Goal: Transaction & Acquisition: Purchase product/service

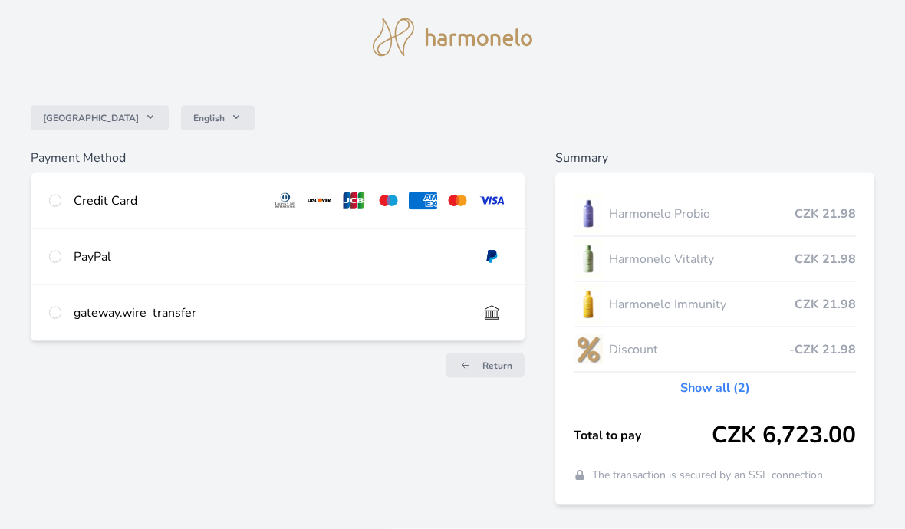
scroll to position [44, 0]
click at [57, 191] on div at bounding box center [55, 200] width 12 height 18
radio input "true"
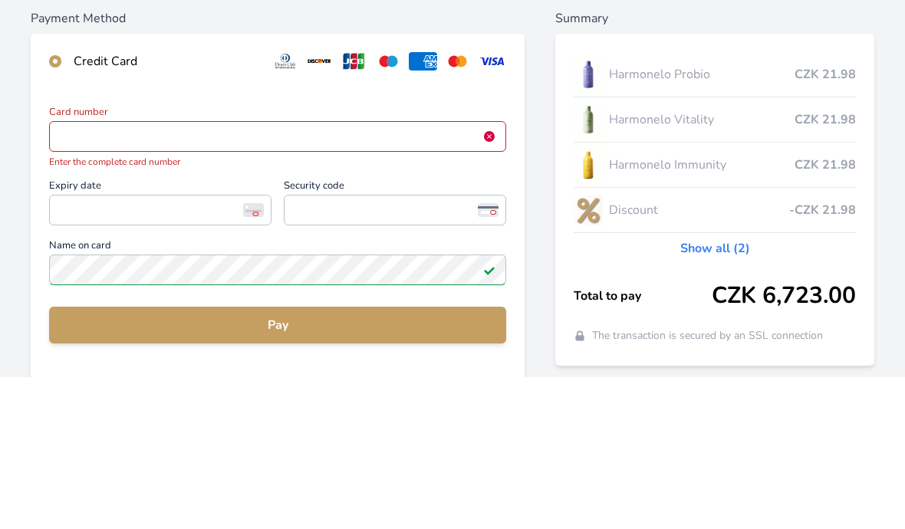
scroll to position [183, 0]
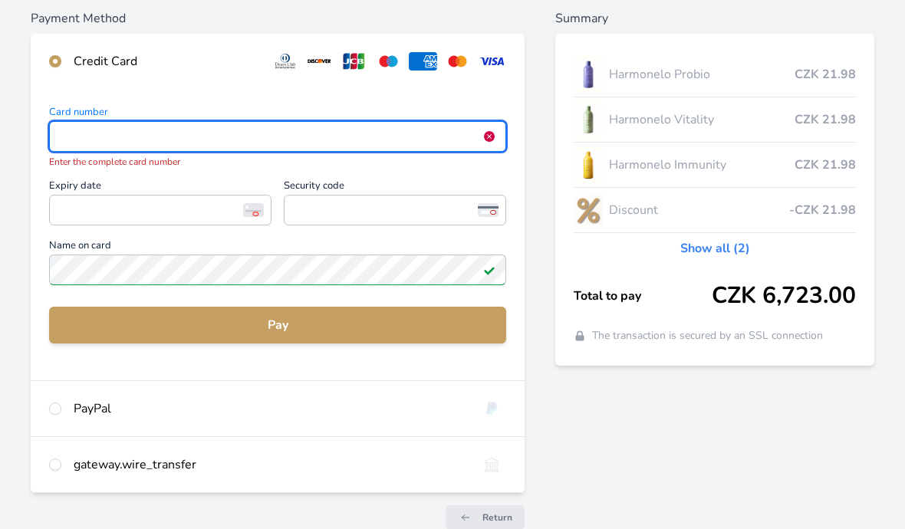
click at [163, 152] on label "Card number <p>Your browser does not support iframes.</p> Enter the complete ca…" at bounding box center [277, 137] width 457 height 61
click at [203, 147] on span "<p>Your browser does not support iframes.</p>" at bounding box center [277, 136] width 457 height 31
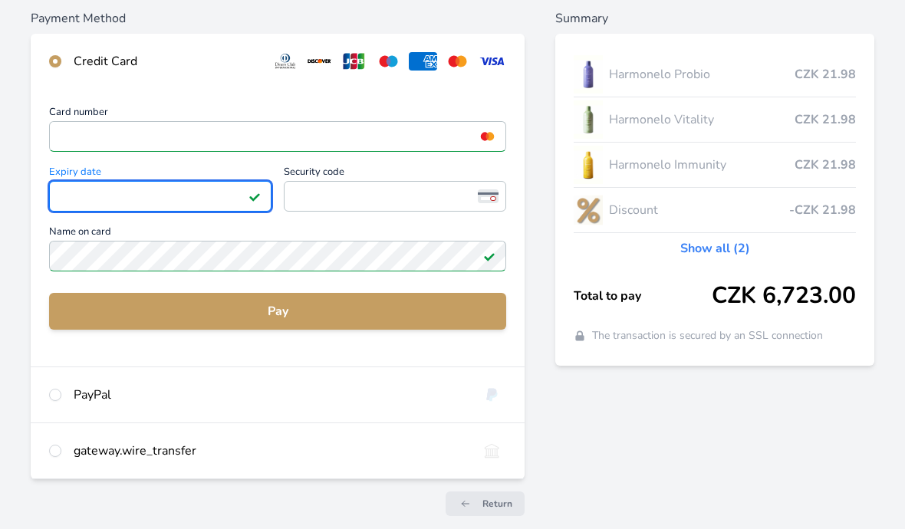
click at [390, 209] on span "<p>Your browser does not support iframes.</p>" at bounding box center [395, 196] width 222 height 31
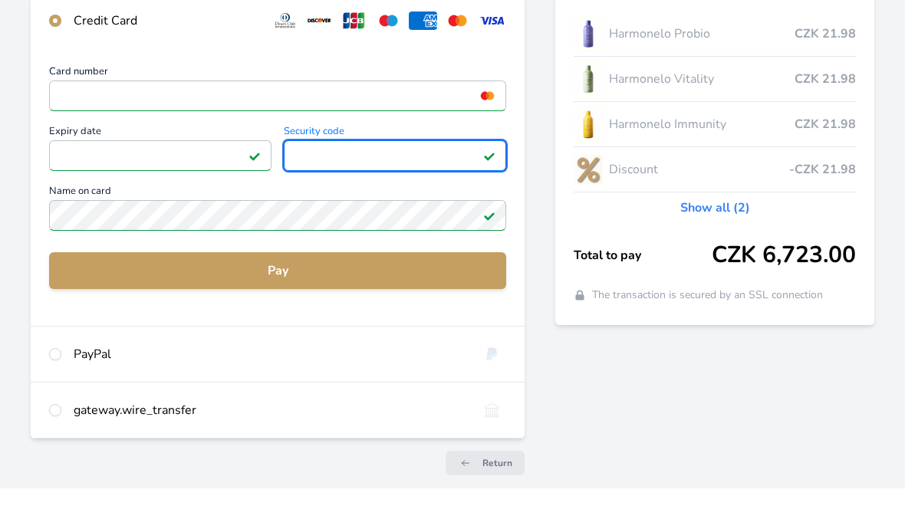
click at [545, 206] on div "Payment Method Credit Card Card number <p>Your browser does not support iframes…" at bounding box center [453, 268] width 844 height 519
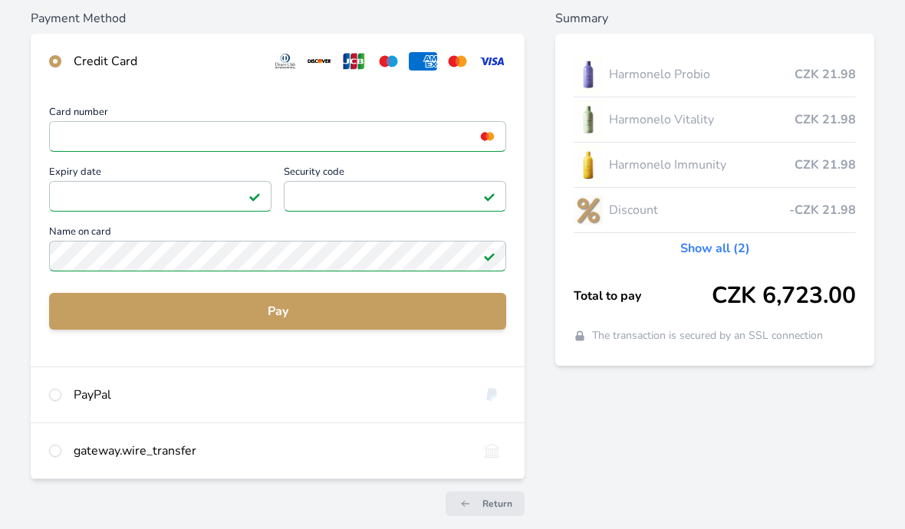
click at [318, 324] on button "Pay" at bounding box center [277, 311] width 457 height 37
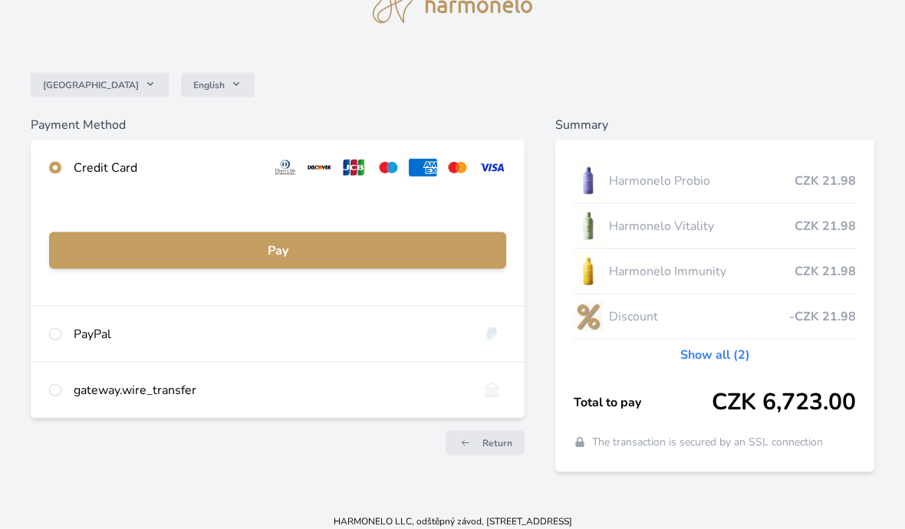
scroll to position [84, 0]
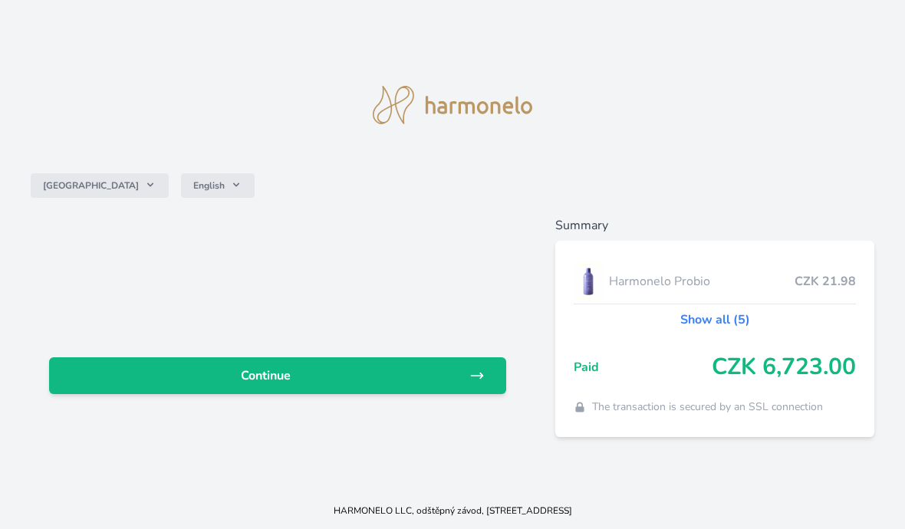
click at [412, 385] on span "Continue" at bounding box center [265, 376] width 408 height 18
